Goal: Task Accomplishment & Management: Use online tool/utility

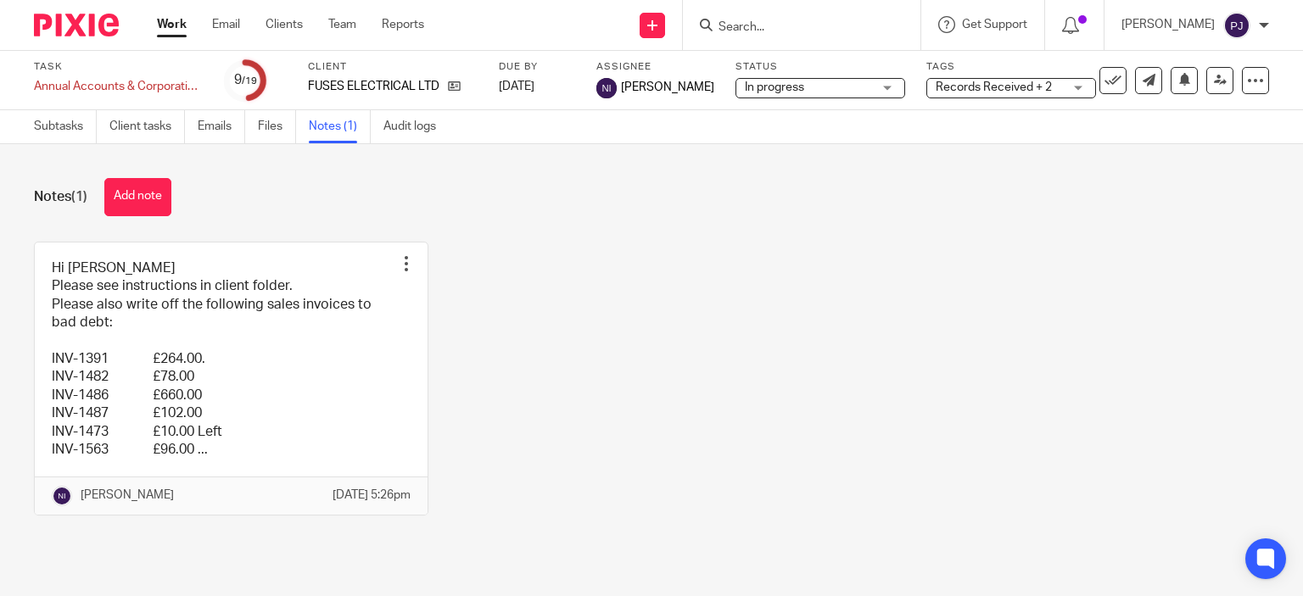
click at [180, 26] on link "Work" at bounding box center [172, 24] width 30 height 17
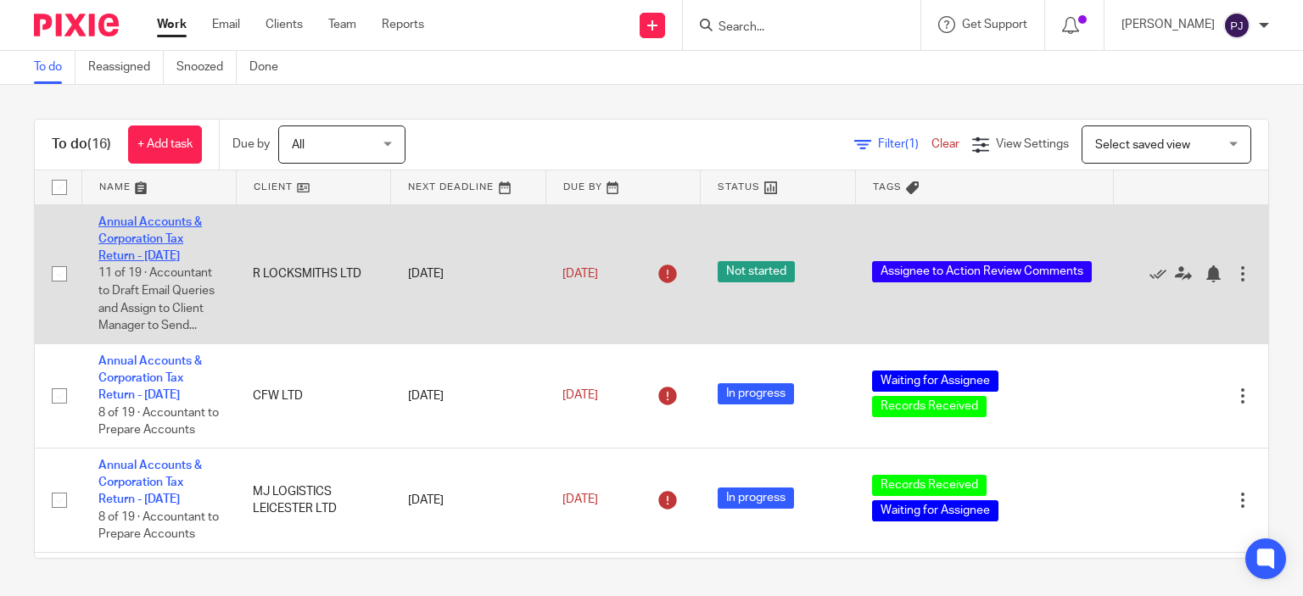
click at [143, 240] on link "Annual Accounts & Corporation Tax Return - March 31, 2025" at bounding box center [149, 239] width 103 height 47
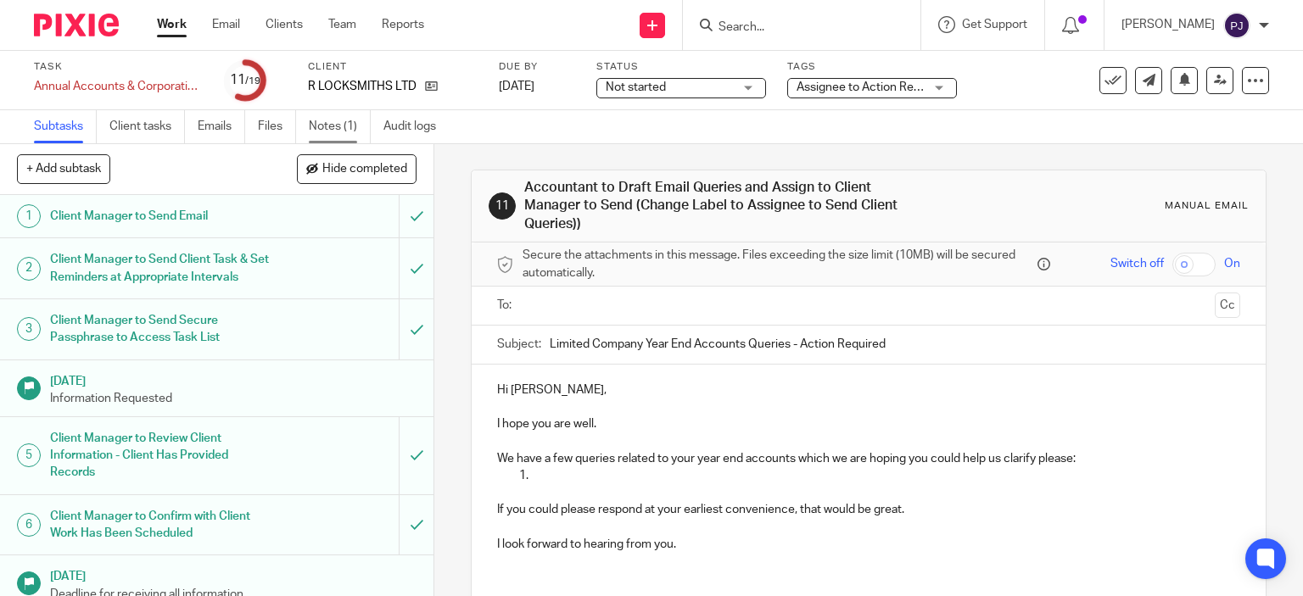
click at [320, 112] on link "Notes (1)" at bounding box center [340, 126] width 62 height 33
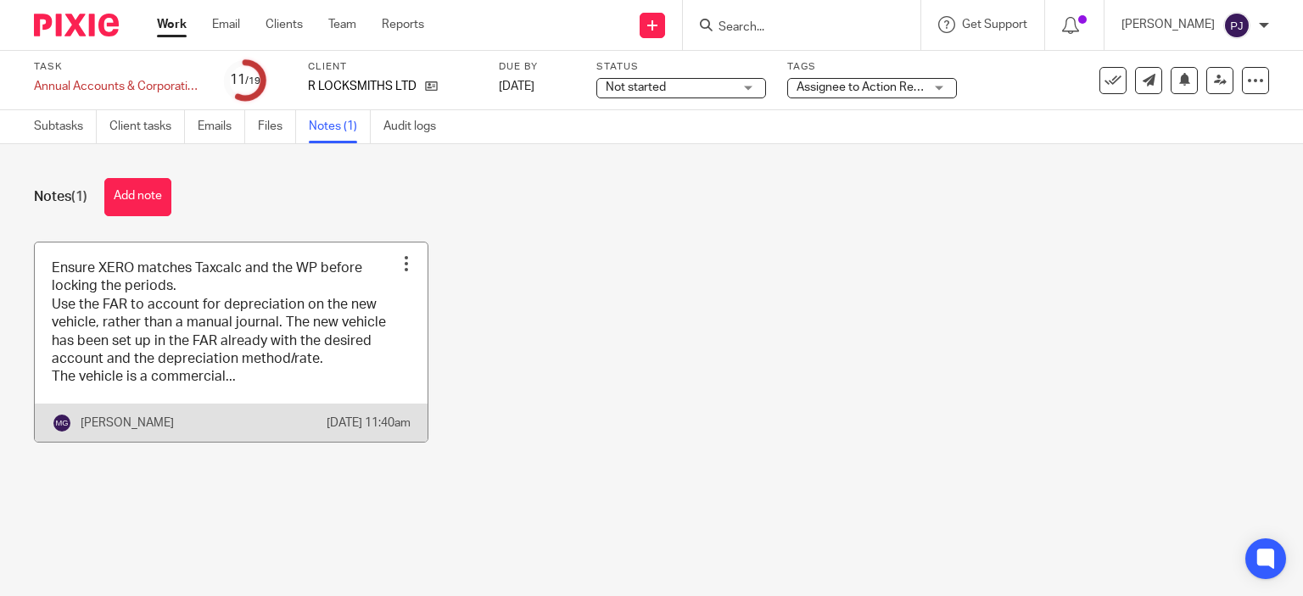
click at [121, 307] on link at bounding box center [231, 342] width 393 height 199
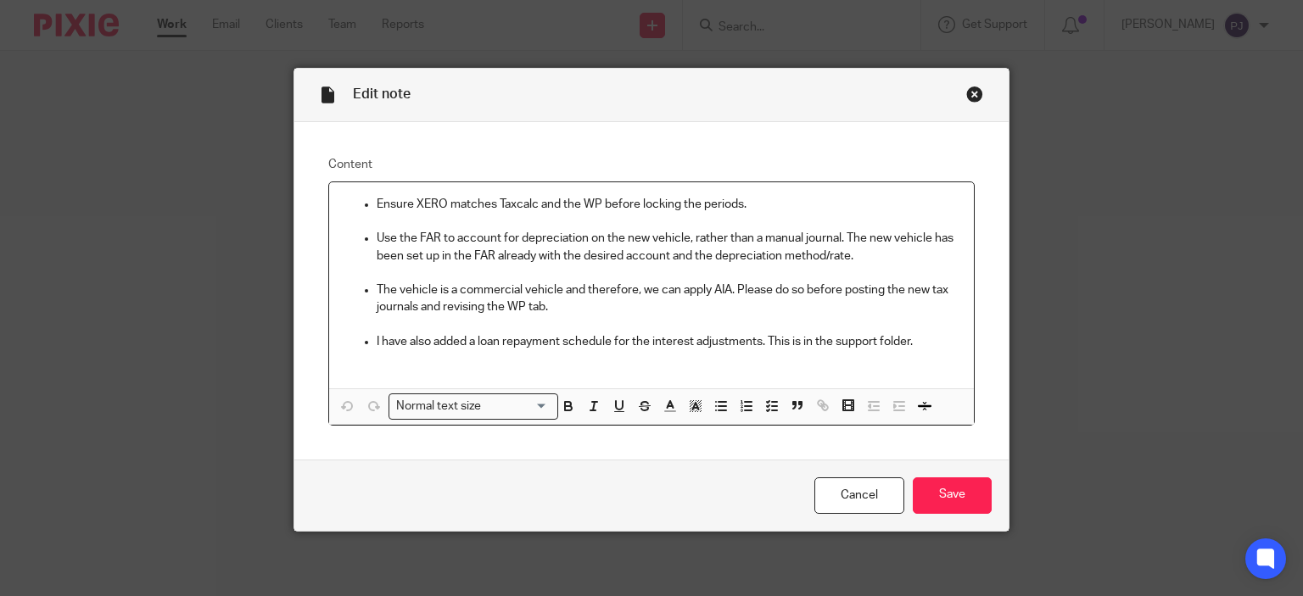
click at [821, 360] on p at bounding box center [652, 358] width 618 height 17
drag, startPoint x: 873, startPoint y: 339, endPoint x: 829, endPoint y: 344, distance: 44.4
click at [852, 385] on div "Ensure XERO matches Taxcalc and the WP before locking the periods. Use the FAR …" at bounding box center [652, 285] width 646 height 206
click at [830, 344] on p "I have also added a loan repayment schedule for the interest adjustments. This …" at bounding box center [669, 341] width 584 height 17
click at [804, 341] on p "I have also added a loan repayment schedule for the interest adjustments. This …" at bounding box center [669, 341] width 584 height 17
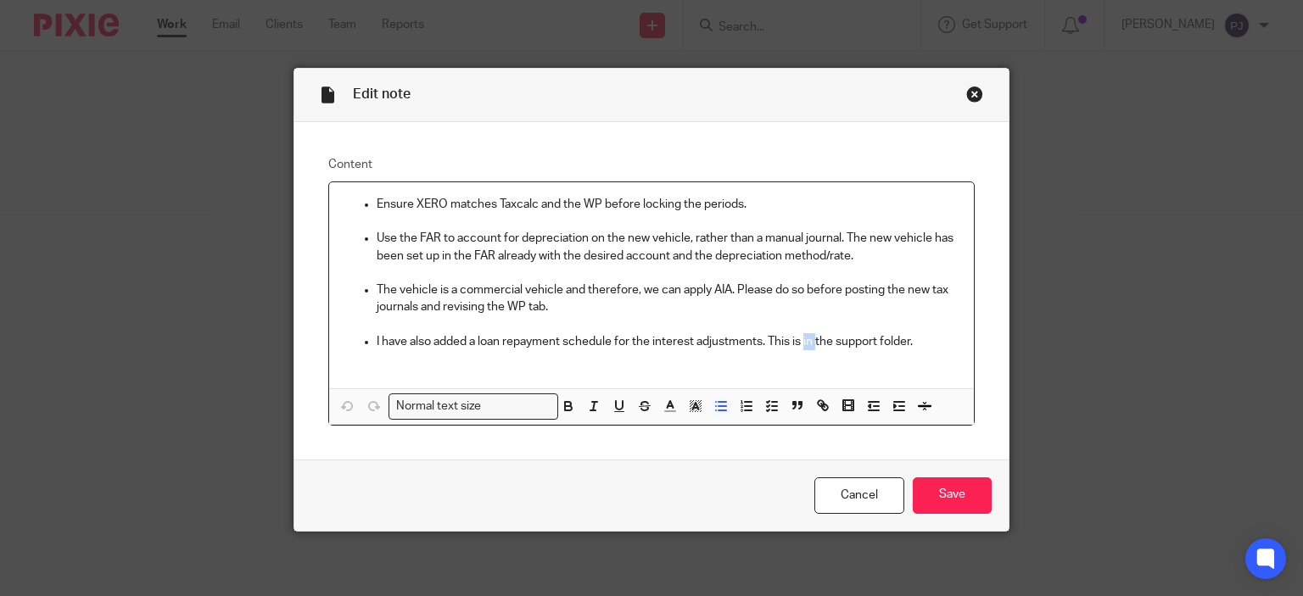
click at [804, 341] on p "I have also added a loan repayment schedule for the interest adjustments. This …" at bounding box center [669, 341] width 584 height 17
click at [367, 200] on ul "Ensure XERO matches Taxcalc and the WP before locking the periods. Use the FAR …" at bounding box center [652, 273] width 618 height 154
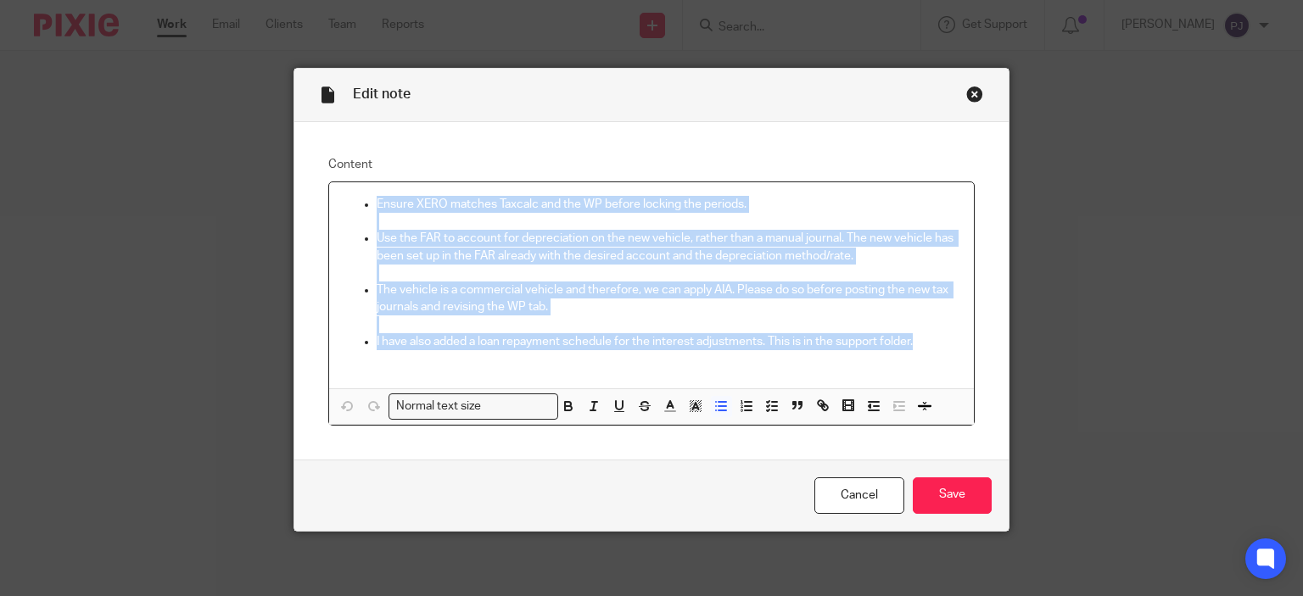
drag, startPoint x: 369, startPoint y: 199, endPoint x: 916, endPoint y: 345, distance: 566.2
click at [916, 345] on ul "Ensure XERO matches Taxcalc and the WP before locking the periods. Use the FAR …" at bounding box center [652, 273] width 618 height 154
click at [394, 237] on p "Use the FAR to account for depreciation on the new vehicle, rather than a manua…" at bounding box center [669, 247] width 584 height 35
click at [414, 237] on p "Use the FAR to account for depreciation on the new vehicle, rather than a manua…" at bounding box center [669, 247] width 584 height 35
click at [440, 240] on p "Use the FAR to account for depreciation on the new vehicle, rather than a manua…" at bounding box center [669, 247] width 584 height 35
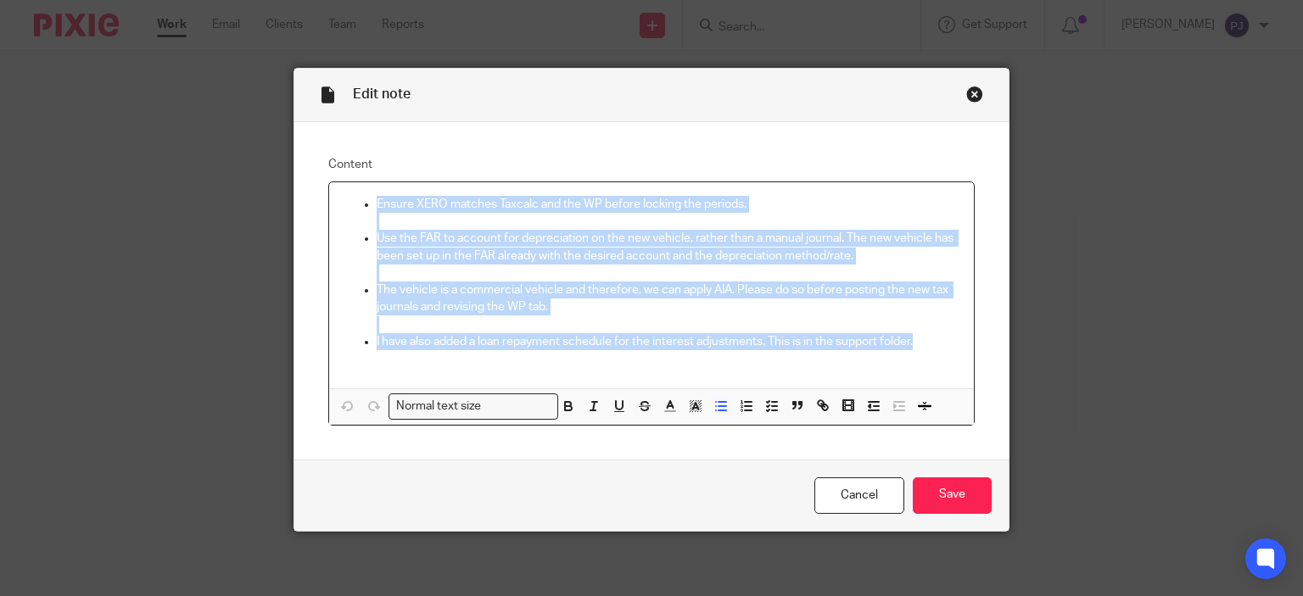
click at [401, 247] on p "Use the FAR to account for depreciation on the new vehicle, rather than a manua…" at bounding box center [669, 247] width 584 height 35
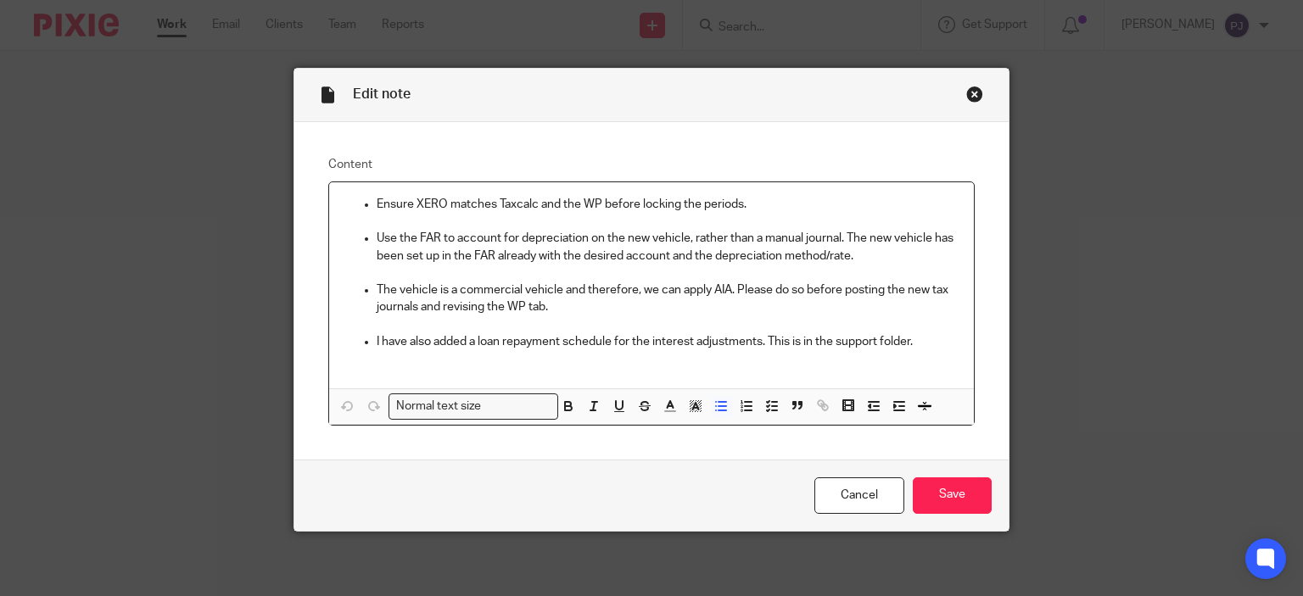
click at [401, 247] on p "Use the FAR to account for depreciation on the new vehicle, rather than a manua…" at bounding box center [669, 247] width 584 height 35
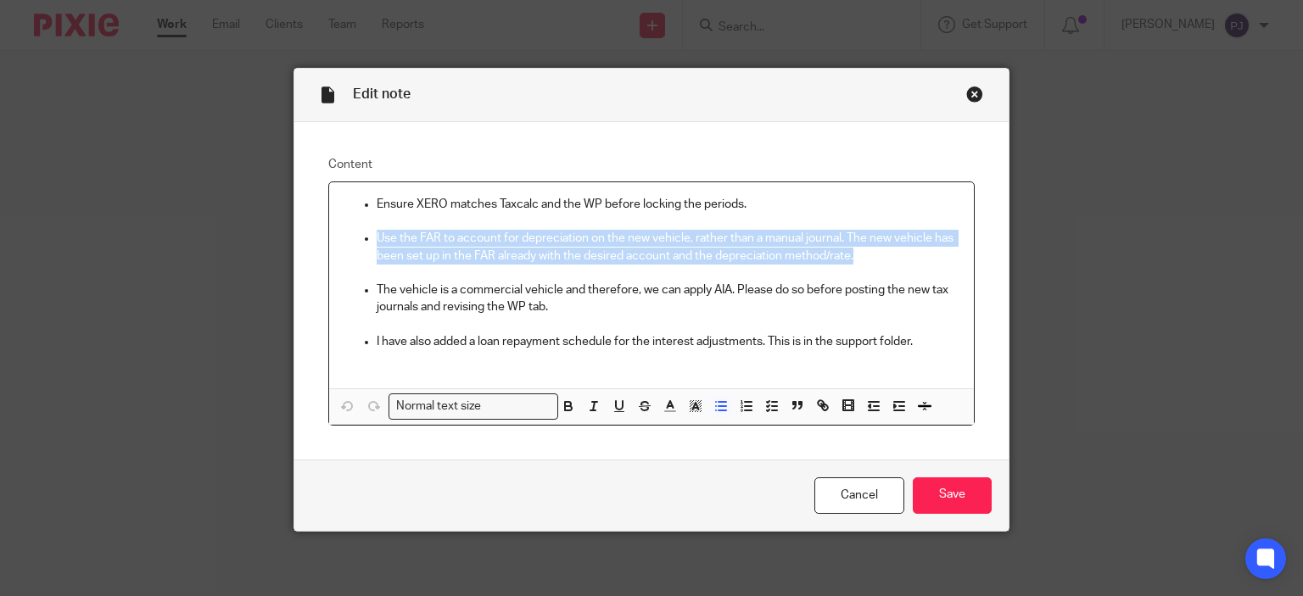
click at [400, 243] on p "Use the FAR to account for depreciation on the new vehicle, rather than a manua…" at bounding box center [669, 247] width 584 height 35
